Goal: Task Accomplishment & Management: Manage account settings

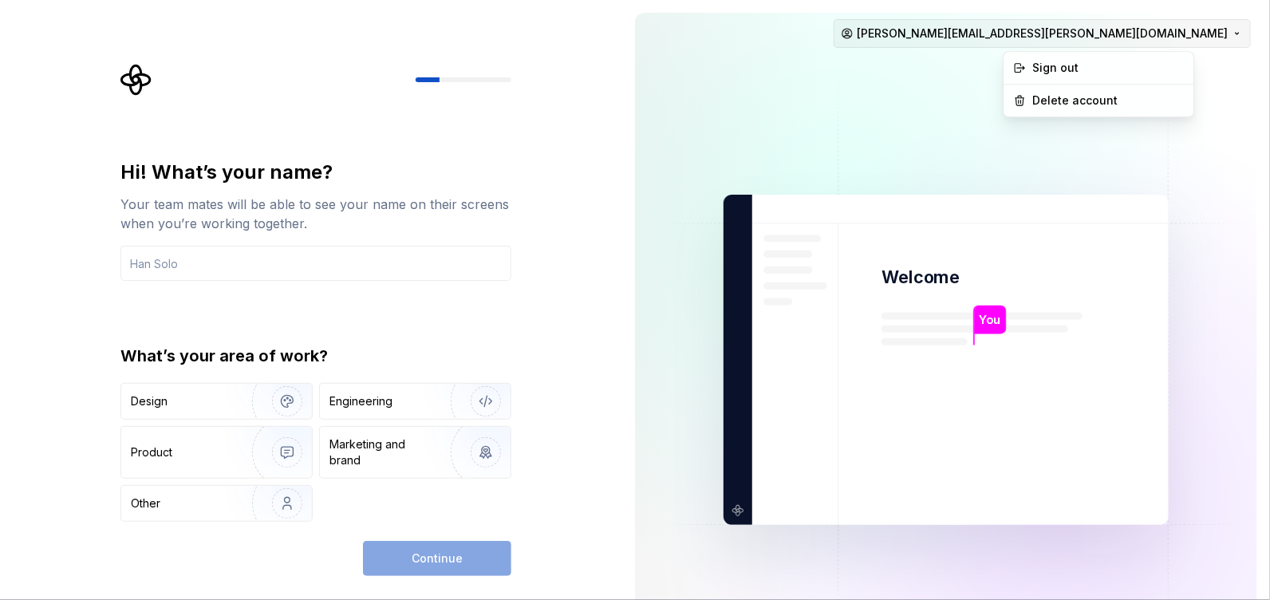
click at [1224, 29] on html "Hi! What’s your name? Your team mates will be able to see your name on their sc…" at bounding box center [635, 300] width 1270 height 600
click at [1074, 97] on div "Delete account" at bounding box center [1109, 101] width 152 height 16
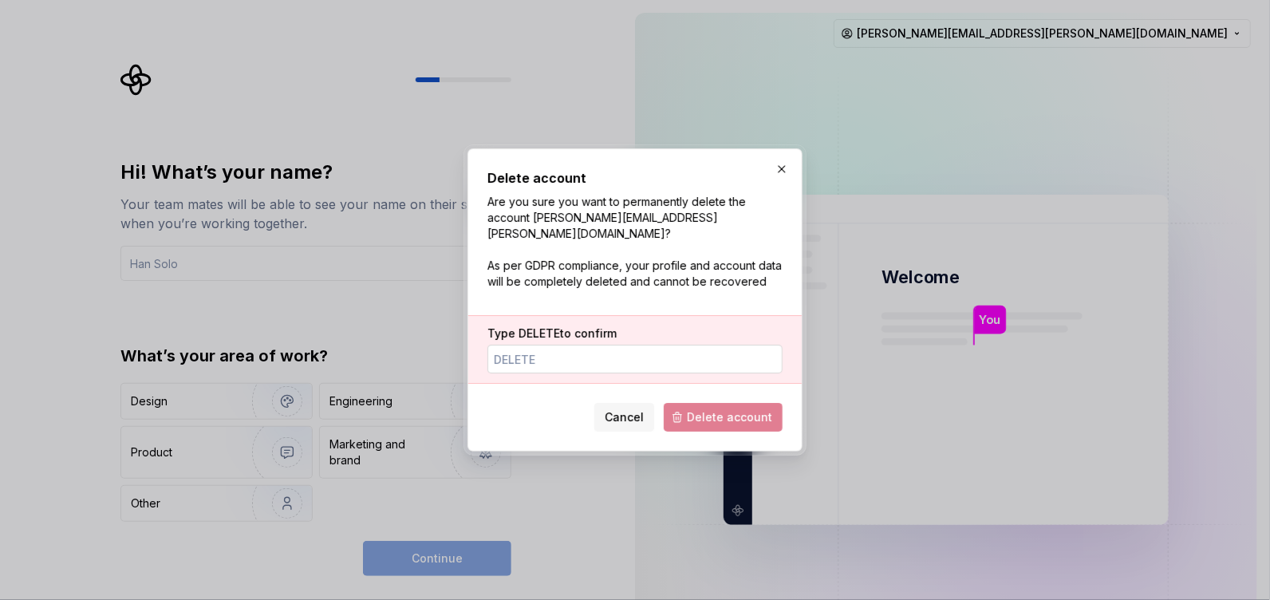
click at [542, 349] on input "Type DELETE to confirm" at bounding box center [634, 359] width 295 height 29
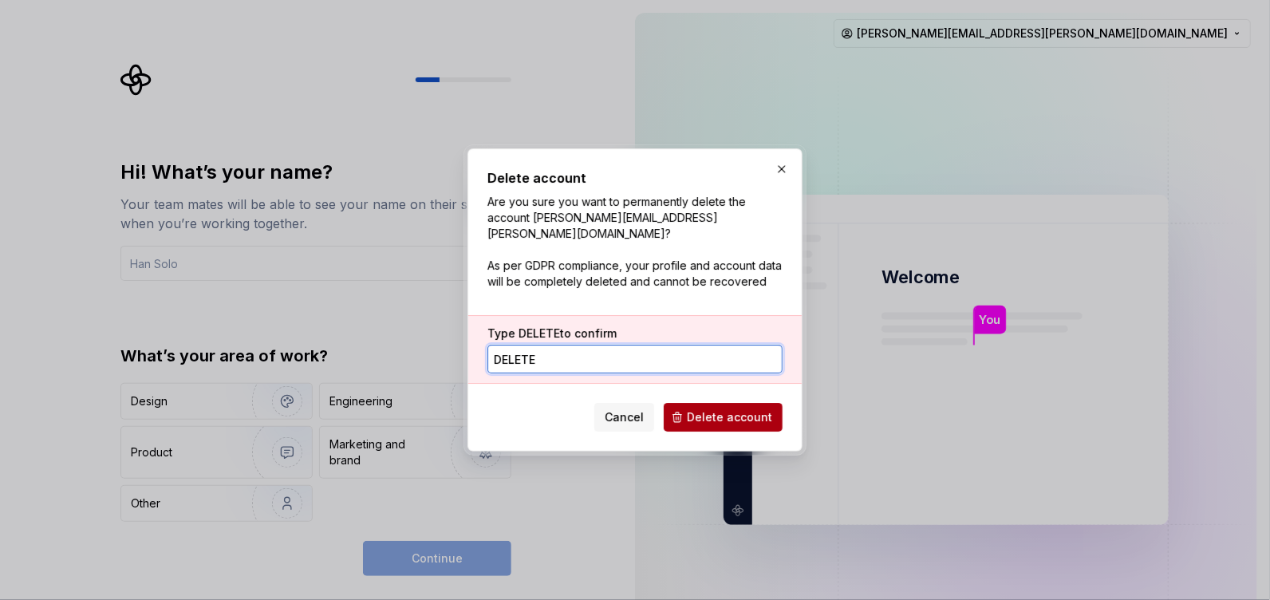
type input "DELETE"
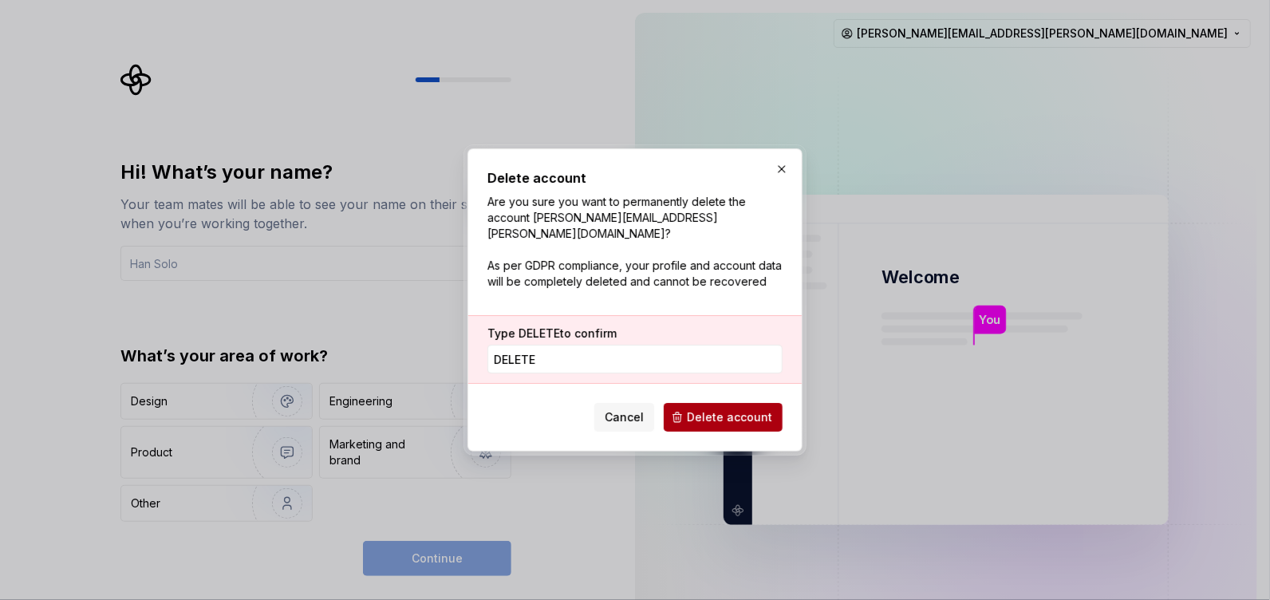
click at [726, 409] on span "Delete account" at bounding box center [729, 417] width 85 height 16
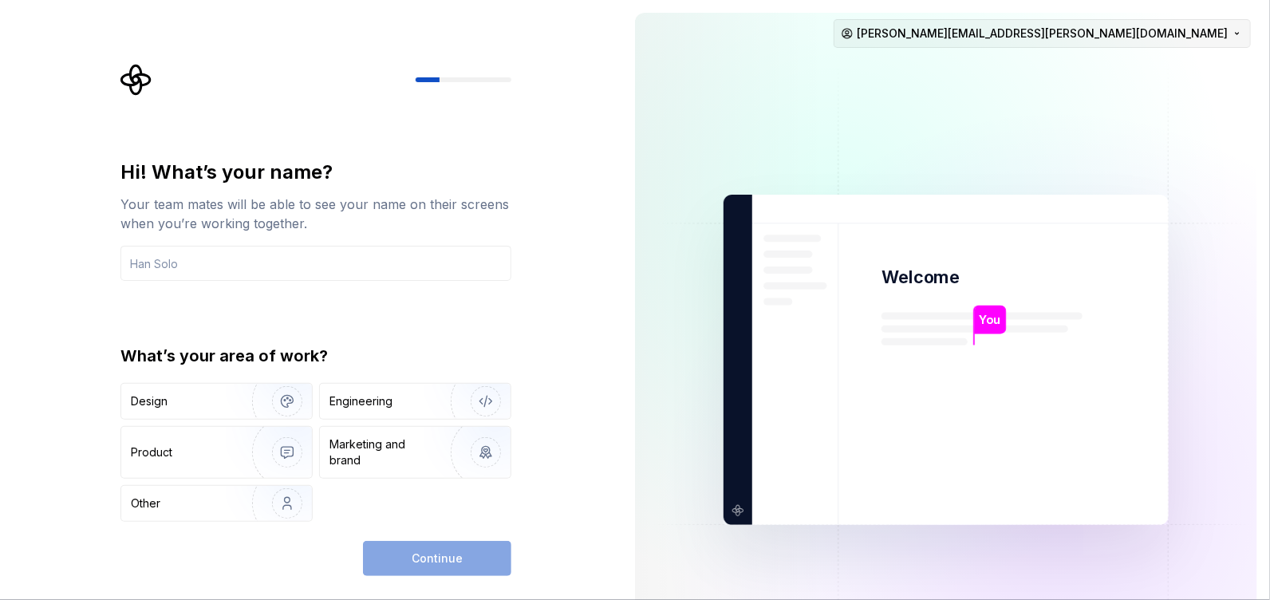
click at [1223, 37] on html "Hi! What’s your name? Your team mates will be able to see your name on their sc…" at bounding box center [635, 300] width 1270 height 600
click at [583, 281] on html "Hi! What’s your name? Your team mates will be able to see your name on their sc…" at bounding box center [635, 300] width 1270 height 600
click at [180, 401] on div "Design" at bounding box center [181, 401] width 101 height 16
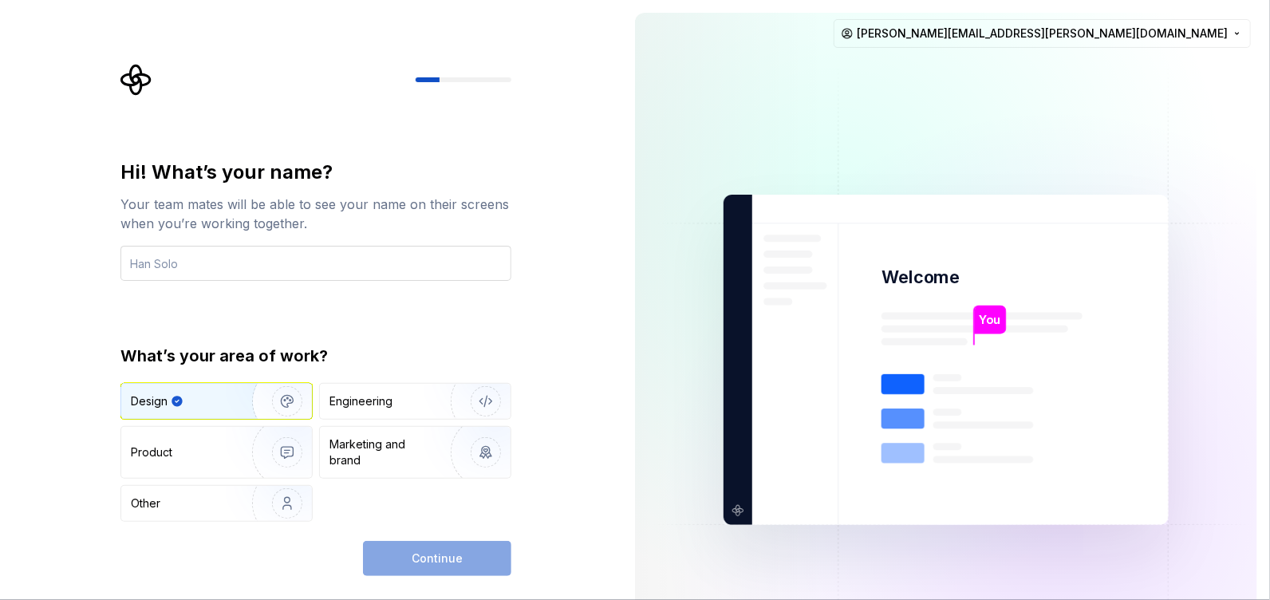
click at [200, 257] on input "text" at bounding box center [315, 263] width 391 height 35
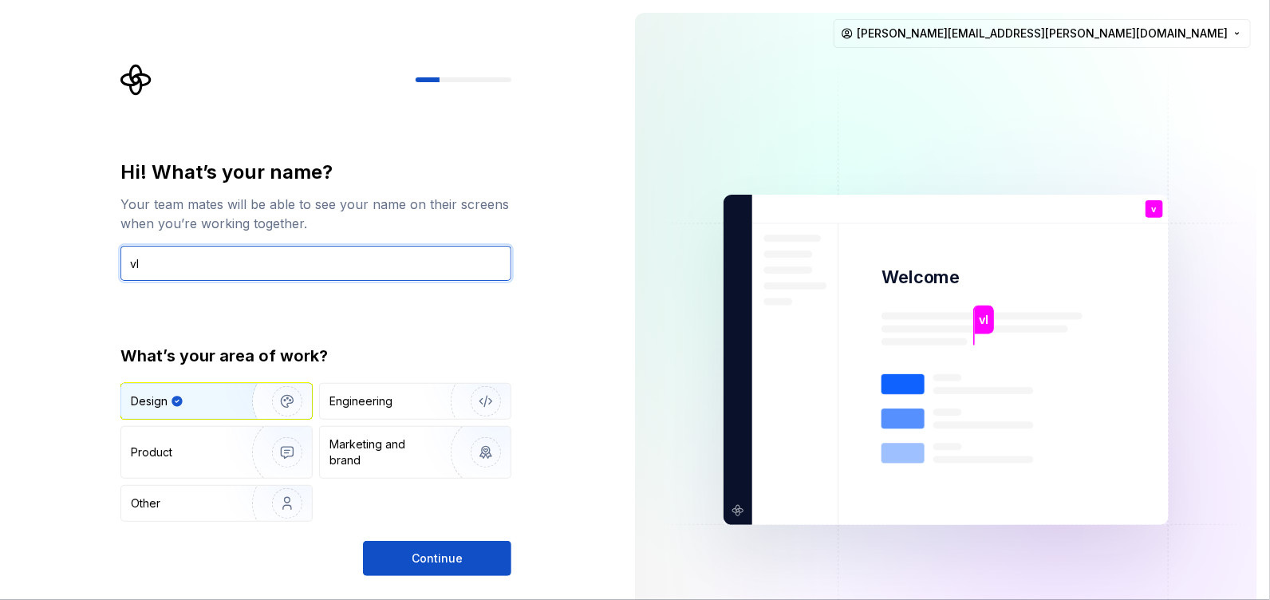
type input "v"
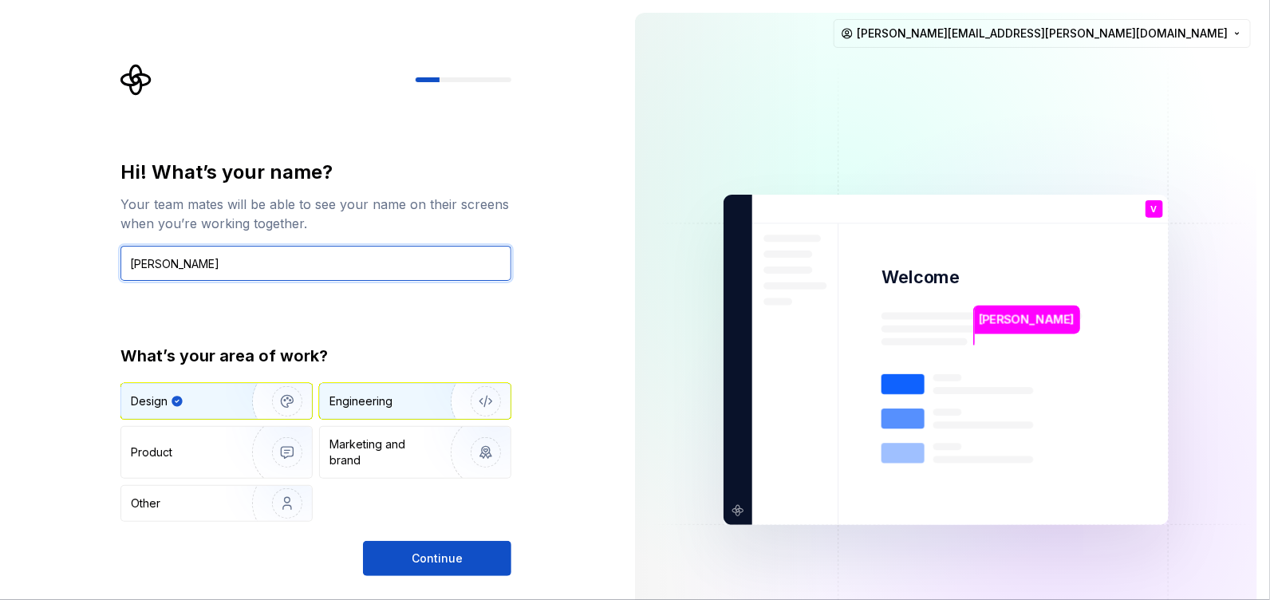
type input "[PERSON_NAME]"
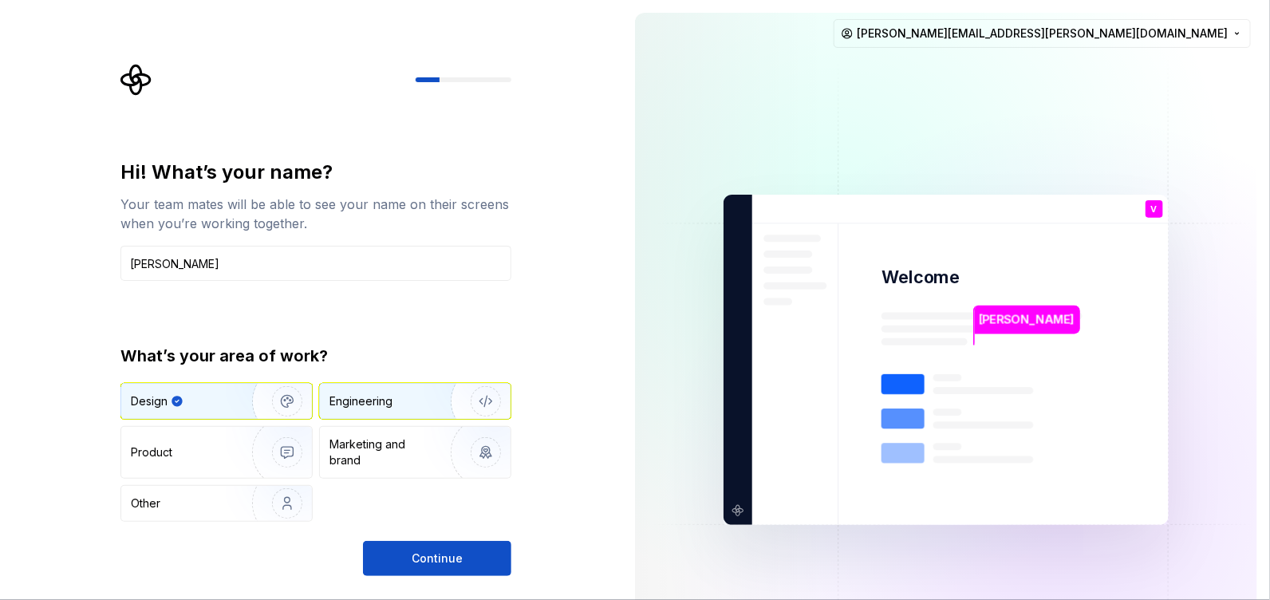
click at [420, 393] on div "Engineering" at bounding box center [393, 401] width 127 height 16
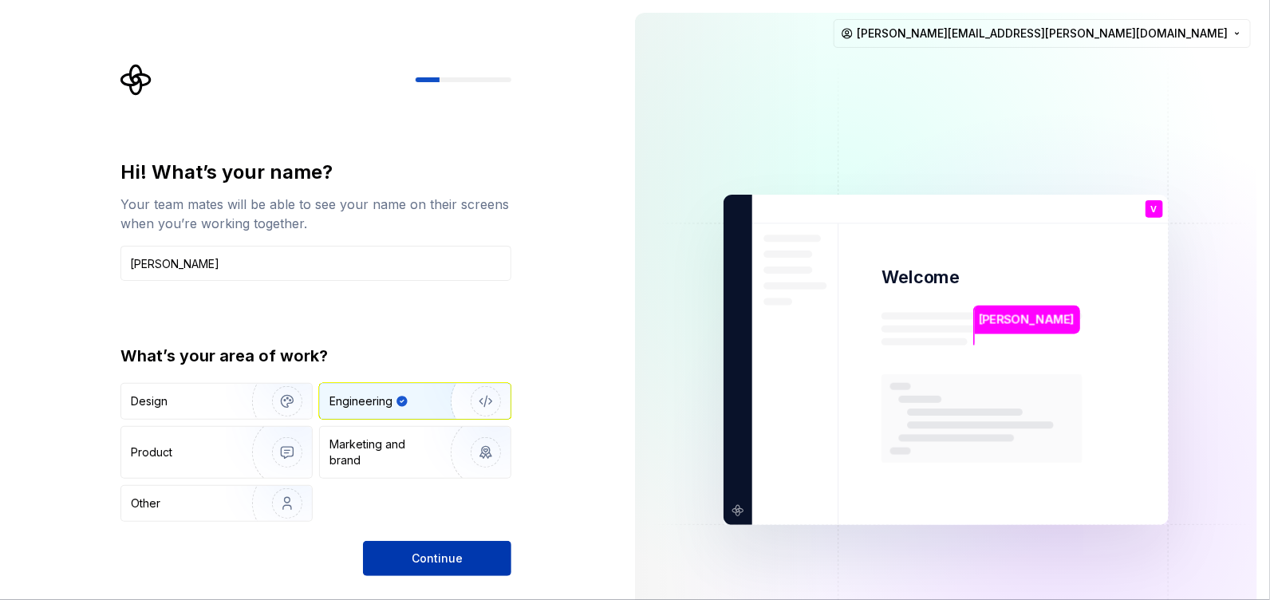
click at [460, 559] on span "Continue" at bounding box center [437, 559] width 51 height 16
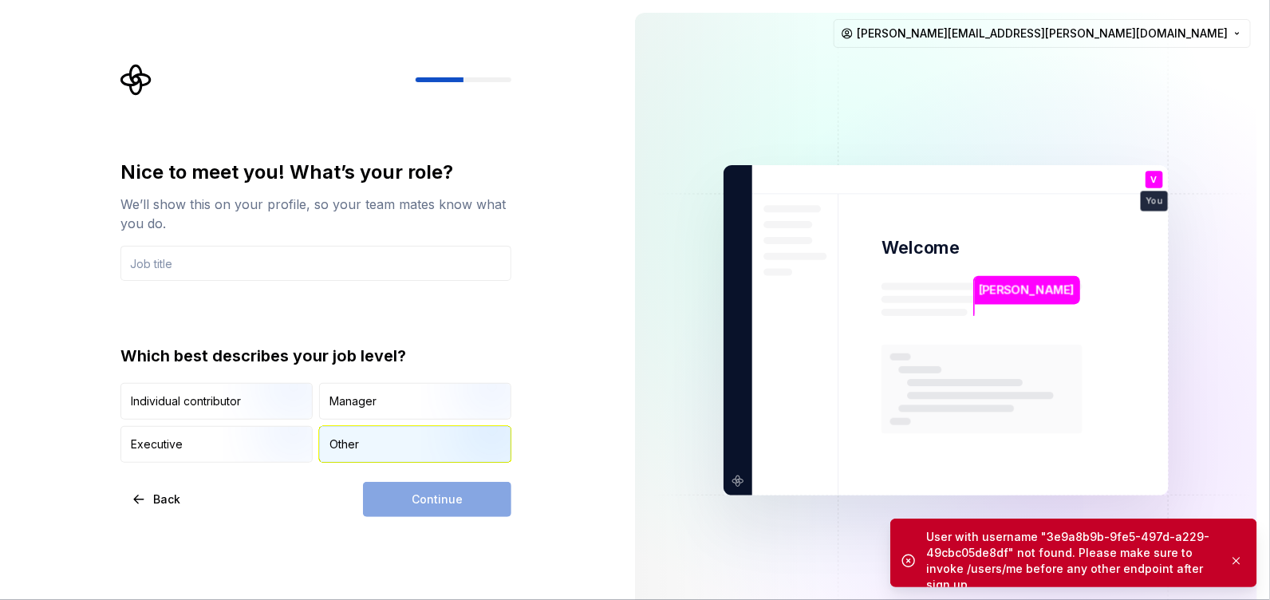
click at [353, 441] on div "Other" at bounding box center [345, 444] width 30 height 16
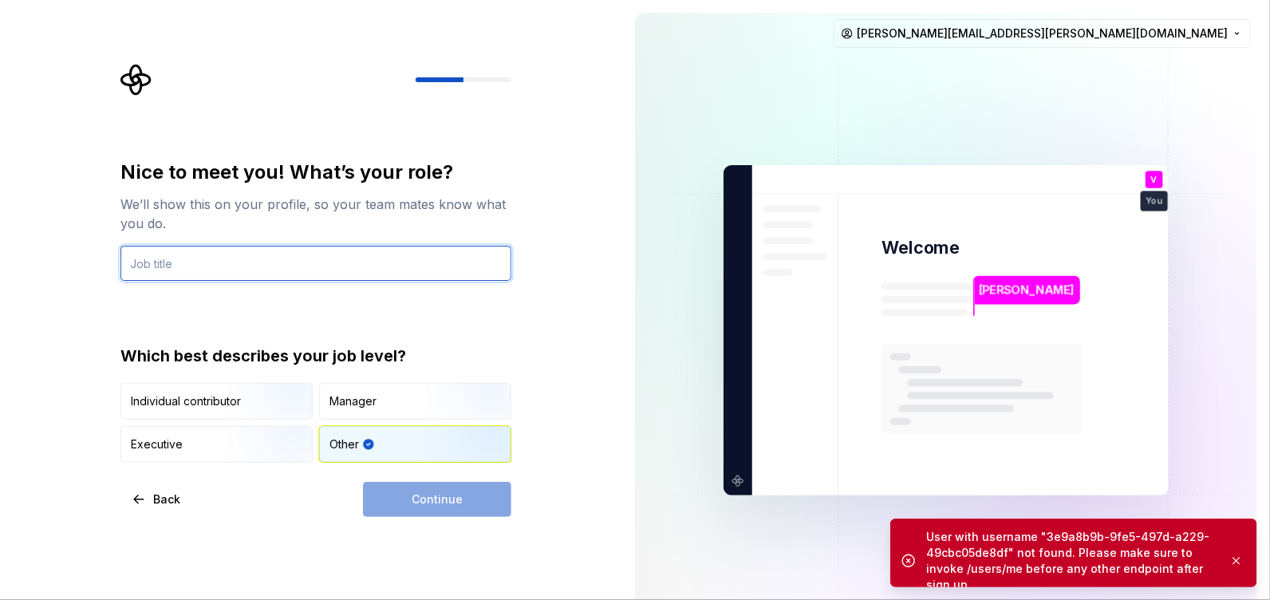
click at [220, 266] on input "text" at bounding box center [315, 263] width 391 height 35
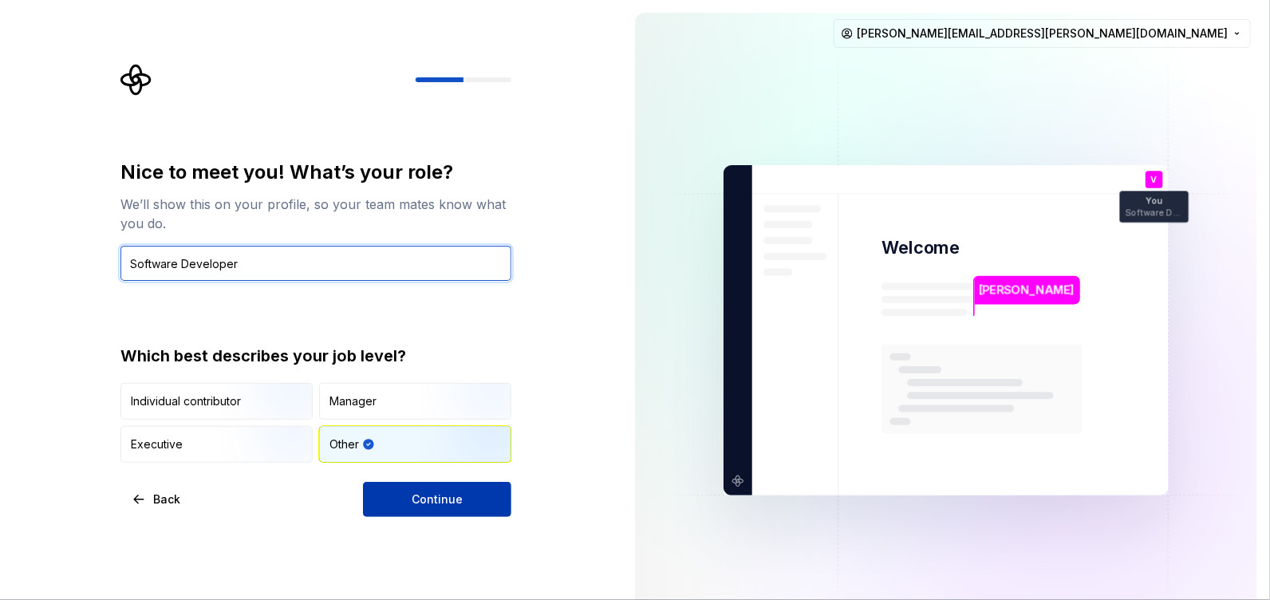
type input "Software Developer"
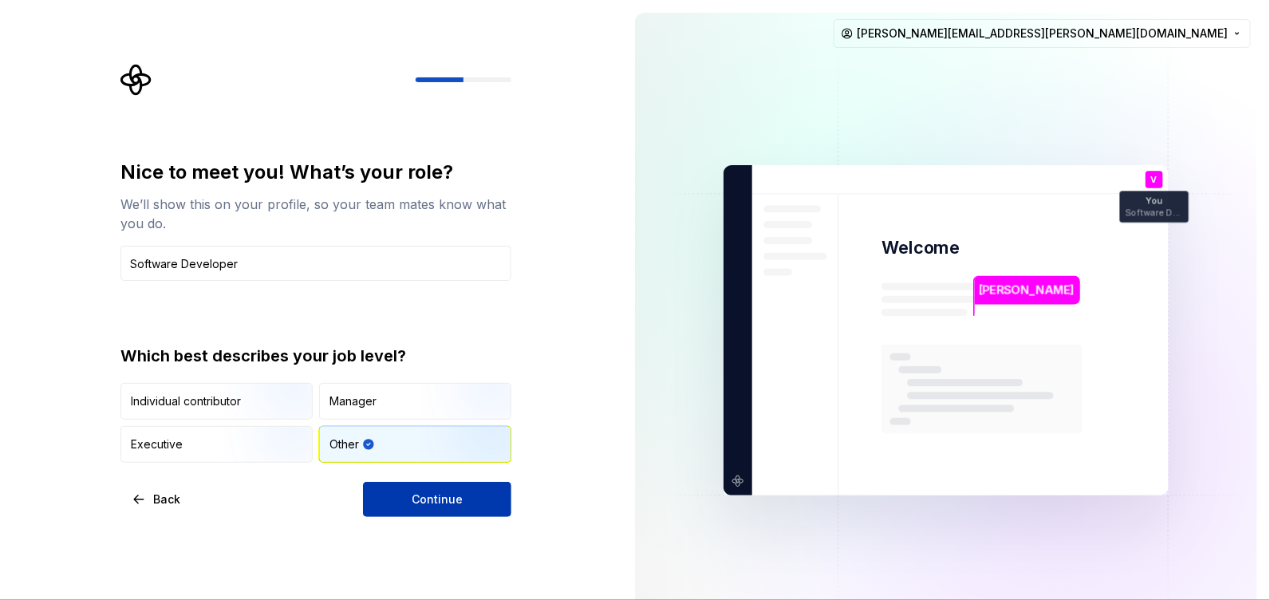
click at [460, 501] on span "Continue" at bounding box center [437, 499] width 51 height 16
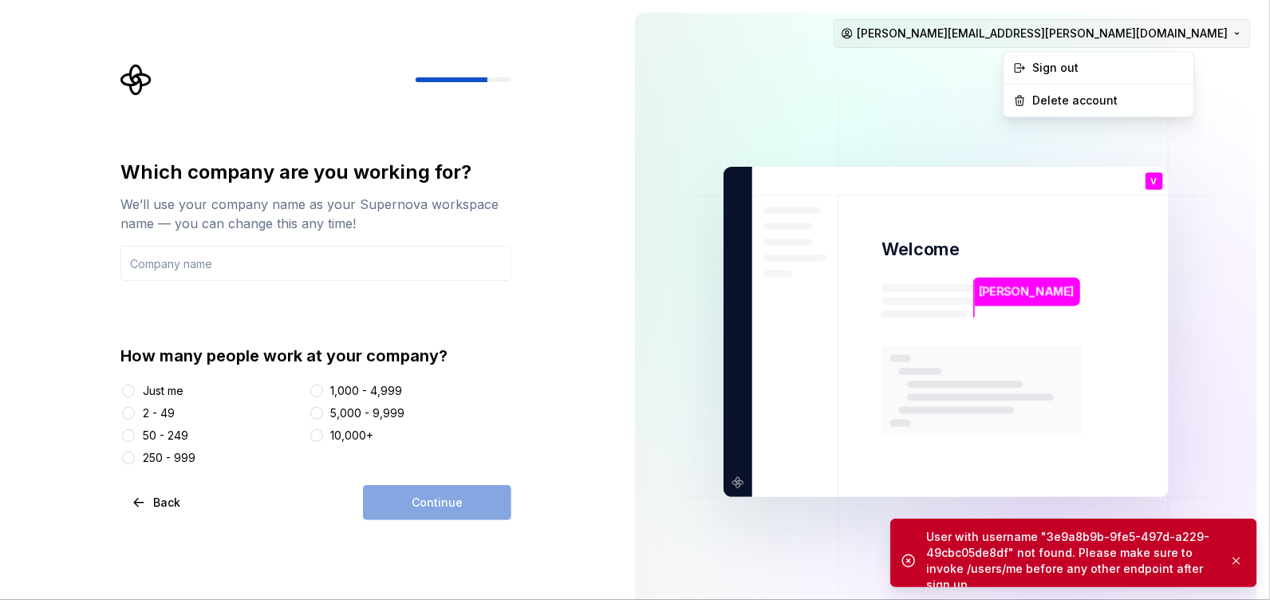
click at [1238, 36] on html "Which company are you working for? We’ll use your company name as your Supernov…" at bounding box center [635, 300] width 1270 height 600
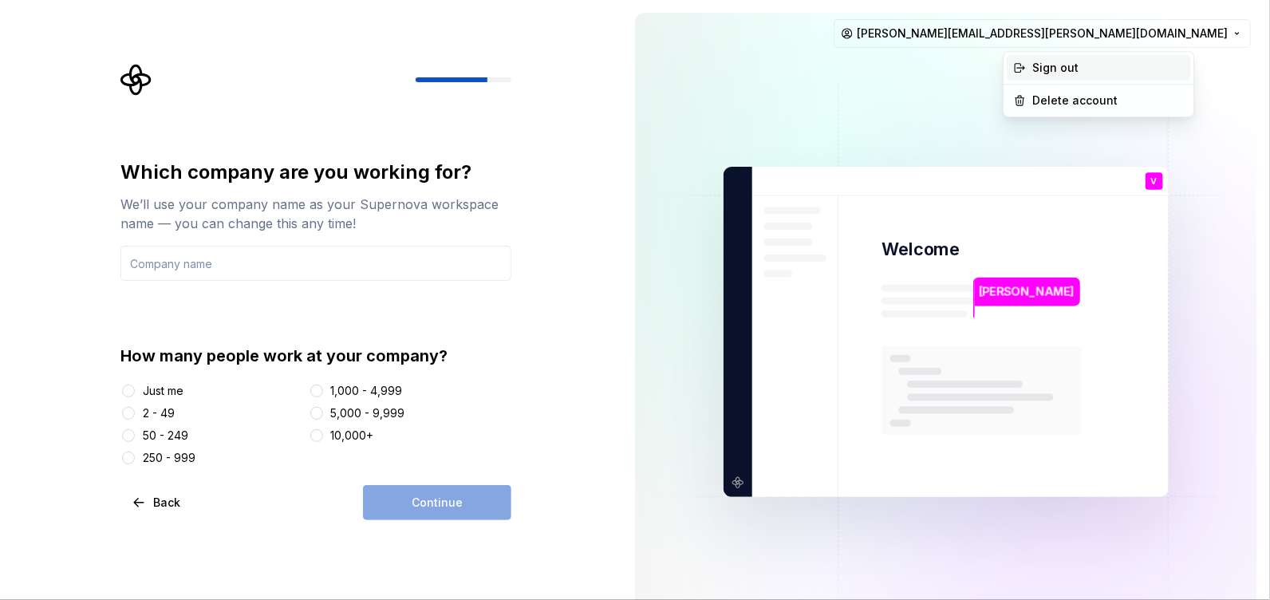
click at [1044, 65] on div "Sign out" at bounding box center [1109, 68] width 152 height 16
click at [1218, 34] on html "Which company are you working for? We’ll use your company name as your Supernov…" at bounding box center [635, 300] width 1270 height 600
click at [1062, 67] on div "Sign out" at bounding box center [1109, 68] width 152 height 16
click at [1202, 41] on html "Which company are you working for? We’ll use your company name as your Supernov…" at bounding box center [635, 300] width 1270 height 600
click at [1056, 105] on div "Delete account" at bounding box center [1109, 101] width 152 height 16
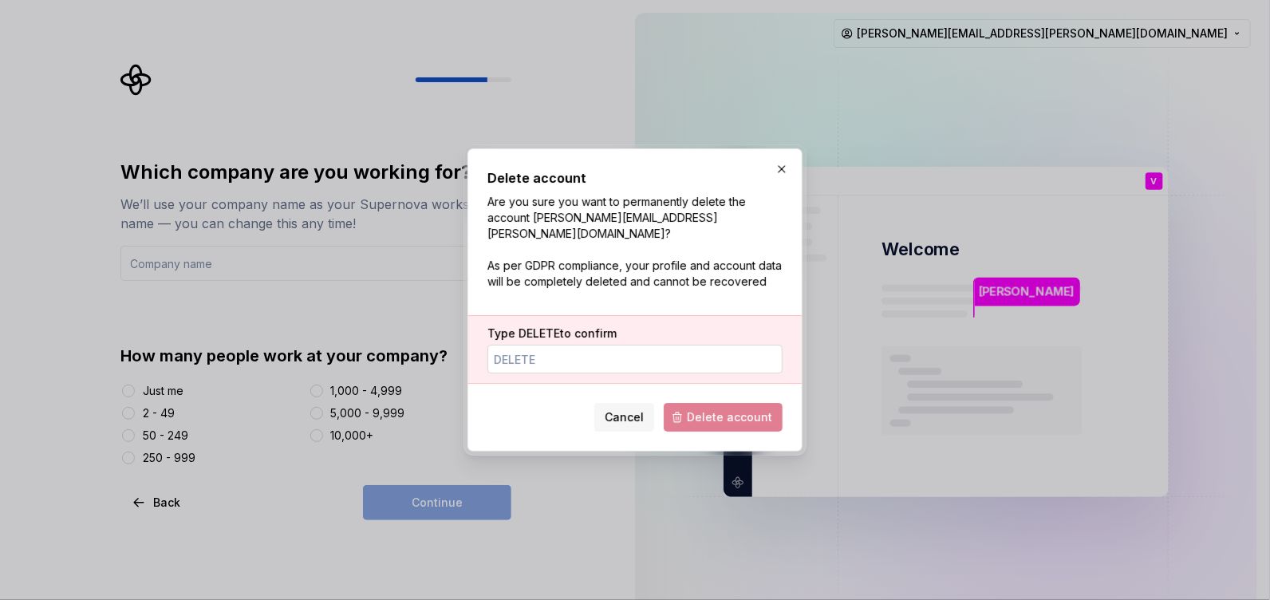
click at [639, 352] on input "Type DELETE to confirm" at bounding box center [634, 359] width 295 height 29
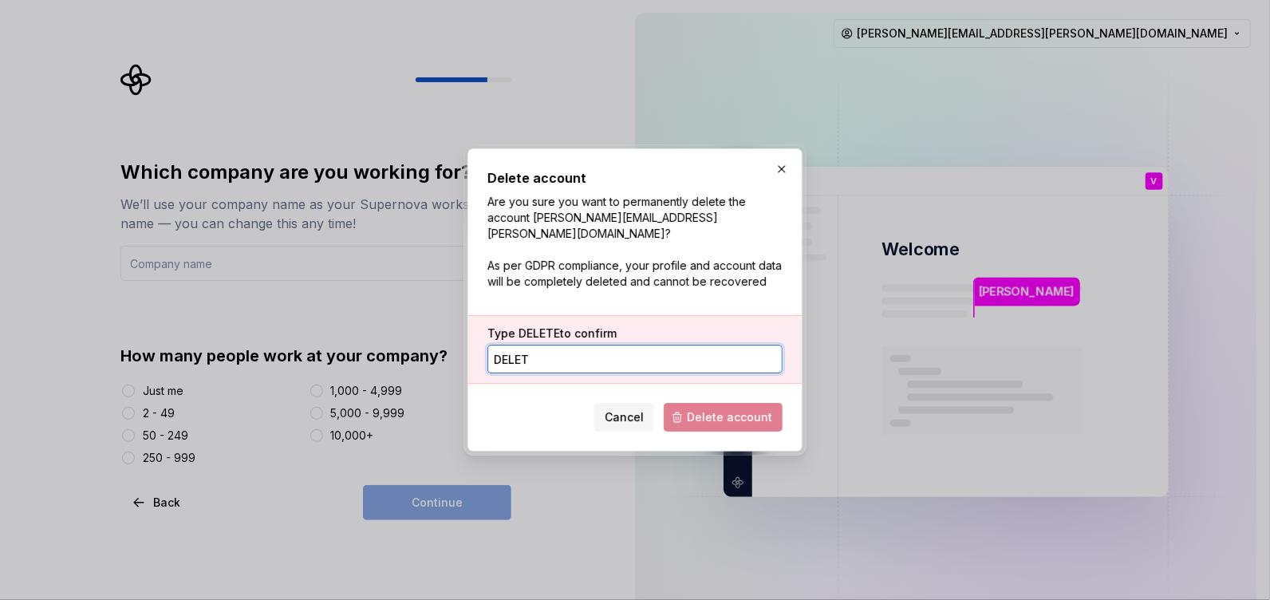
type input "DELETE"
